Goal: Information Seeking & Learning: Learn about a topic

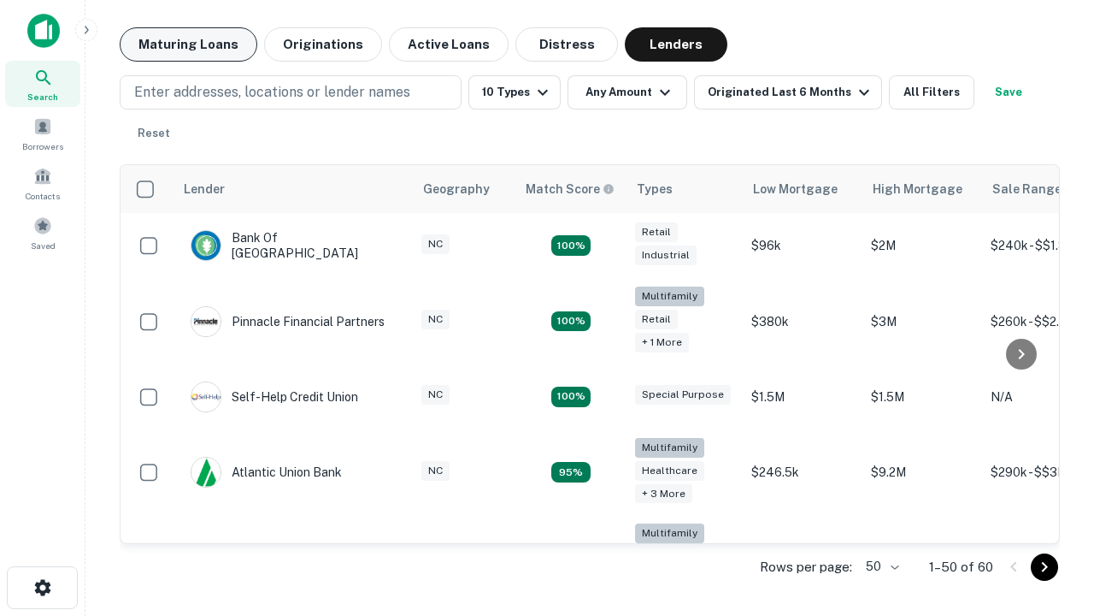
click at [188, 44] on button "Maturing Loans" at bounding box center [189, 44] width 138 height 34
